Goal: Task Accomplishment & Management: Manage account settings

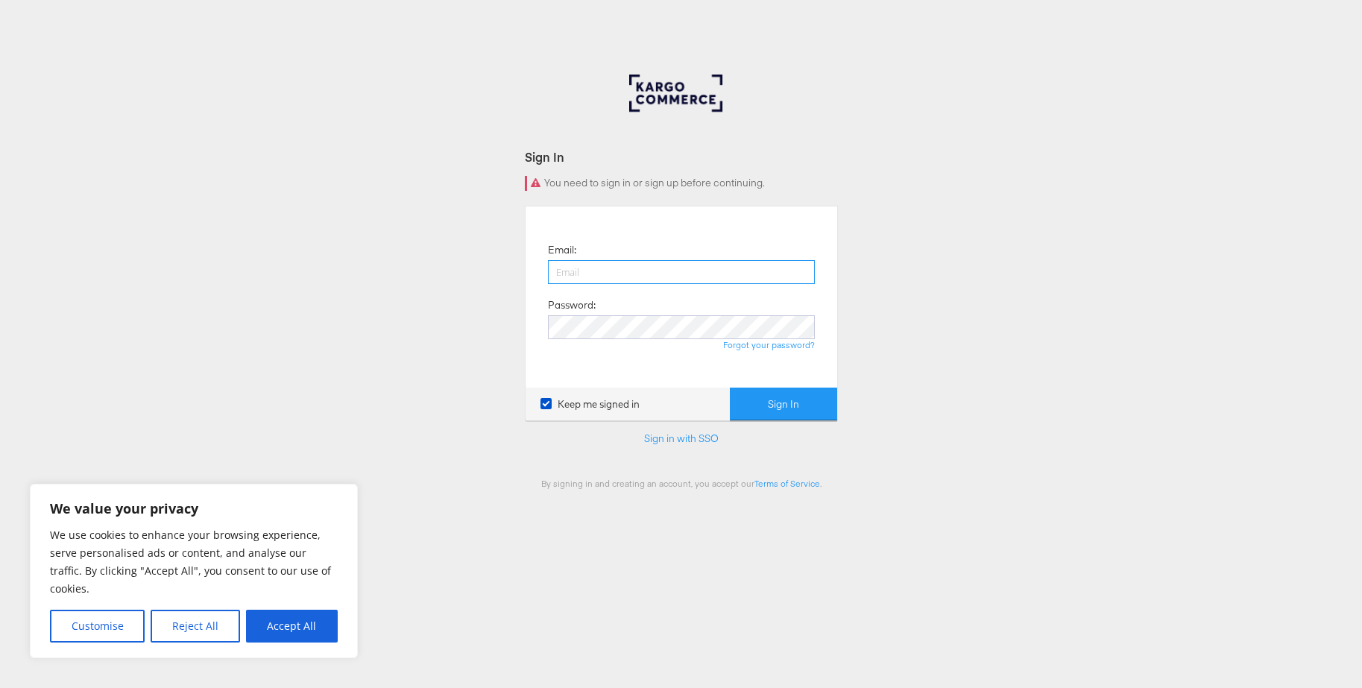
type input "[EMAIL_ADDRESS][DOMAIN_NAME]"
click at [764, 406] on button "Sign In" at bounding box center [783, 405] width 107 height 34
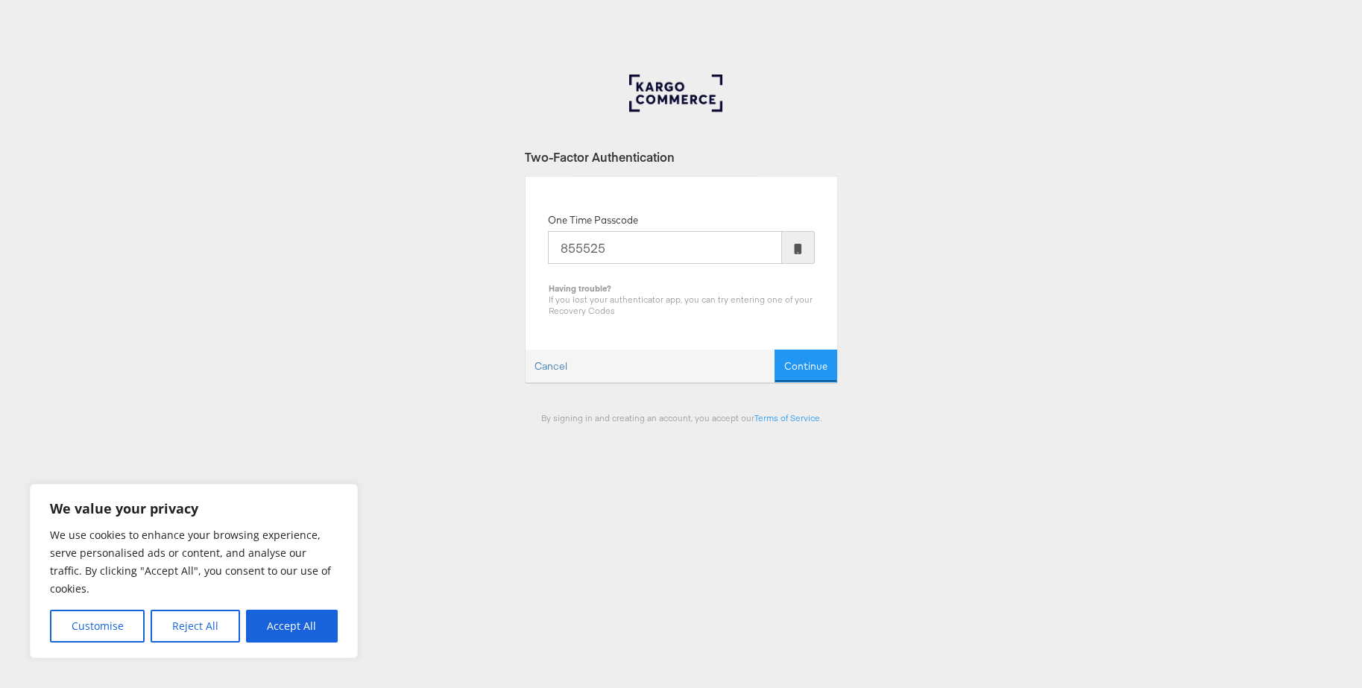
type input "855525"
click at [775, 350] on button "Continue" at bounding box center [806, 367] width 63 height 34
